Goal: Navigation & Orientation: Find specific page/section

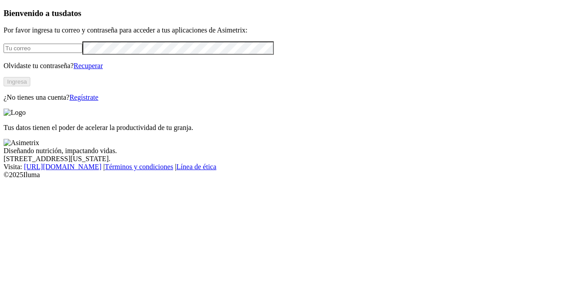
type input "[PERSON_NAME][EMAIL_ADDRESS][PERSON_NAME][DOMAIN_NAME]"
click at [30, 86] on button "Ingresa" at bounding box center [17, 81] width 27 height 9
